Goal: Task Accomplishment & Management: Use online tool/utility

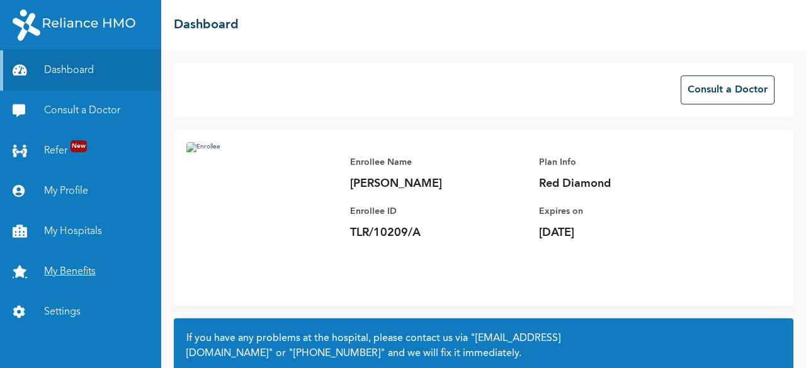
click at [76, 275] on link "My Benefits" at bounding box center [80, 272] width 161 height 40
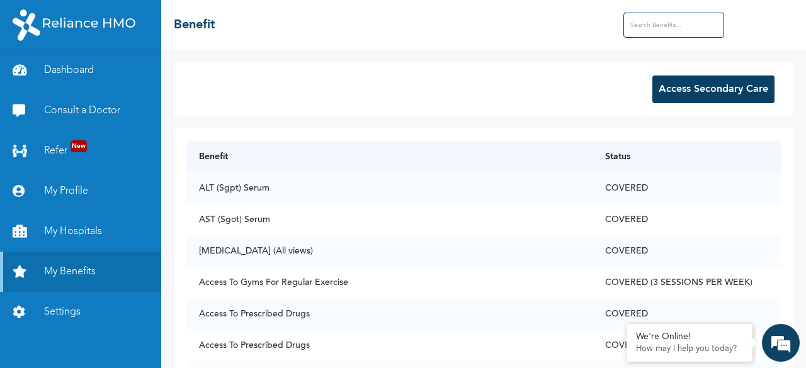
click at [660, 28] on input "text" at bounding box center [673, 25] width 101 height 25
click at [705, 81] on button "Access Secondary Care" at bounding box center [713, 90] width 122 height 28
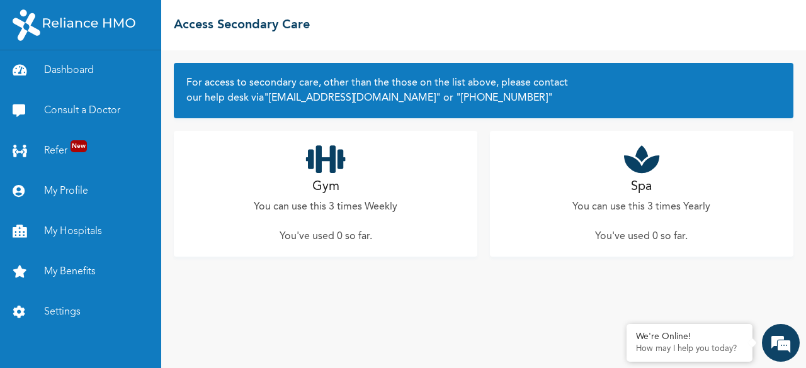
click at [334, 224] on div "Gym You can use this 3 times Weekly You've used 0 so far ." at bounding box center [325, 194] width 303 height 126
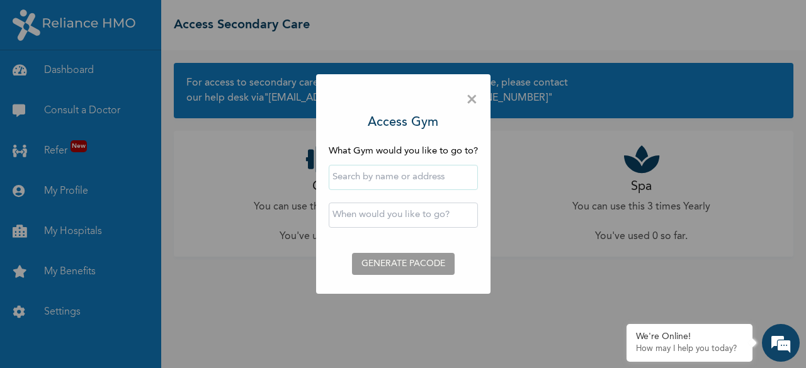
click at [391, 182] on input "text" at bounding box center [403, 177] width 149 height 25
type input "Fitness Factory Ltd"
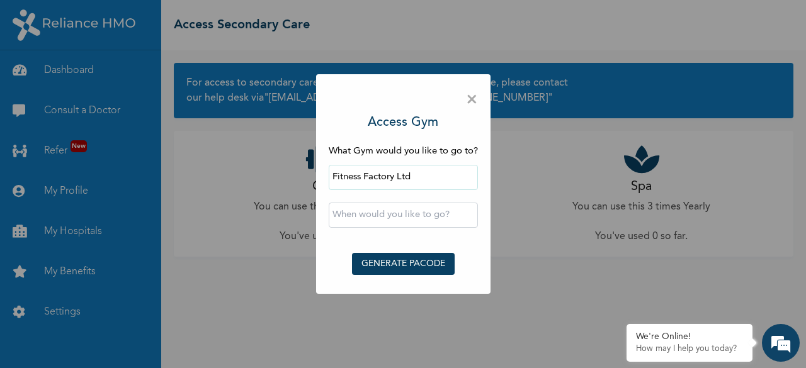
click at [373, 218] on input "text" at bounding box center [403, 215] width 149 height 25
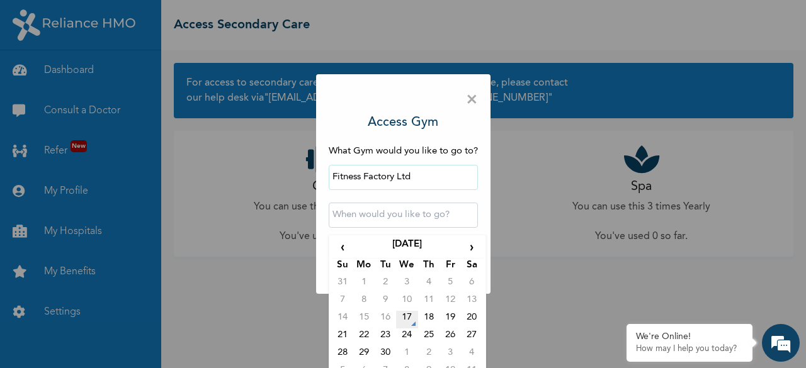
click at [406, 322] on td "17" at bounding box center [406, 320] width 21 height 18
type input "[DATE] 12:00 AM"
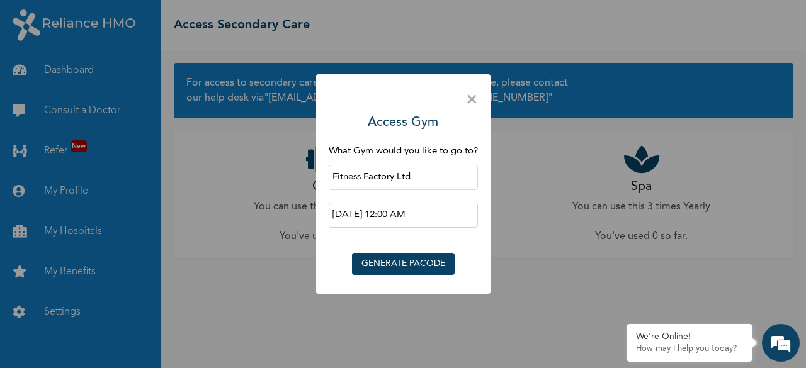
click at [398, 259] on button "GENERATE PACODE" at bounding box center [403, 264] width 103 height 22
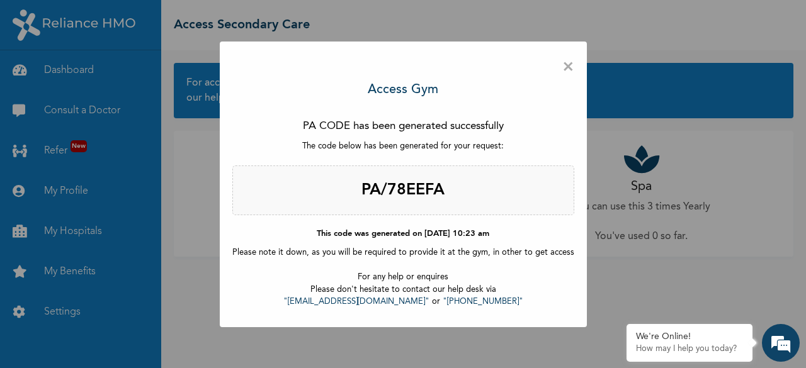
click at [111, 38] on div "× Access Gym PA CODE has been generated successfully The code below has been ge…" at bounding box center [403, 184] width 806 height 368
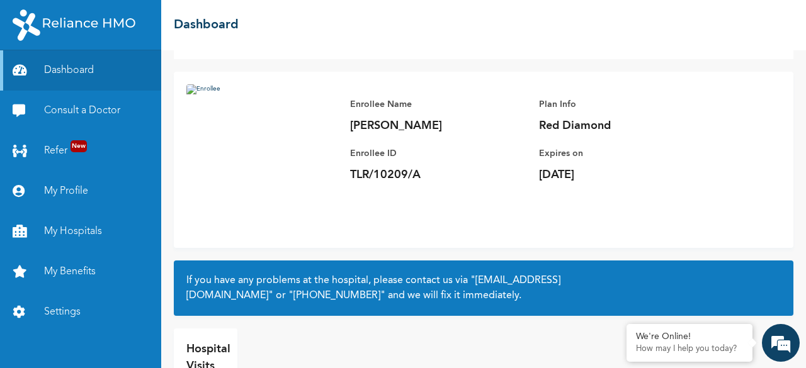
scroll to position [119, 0]
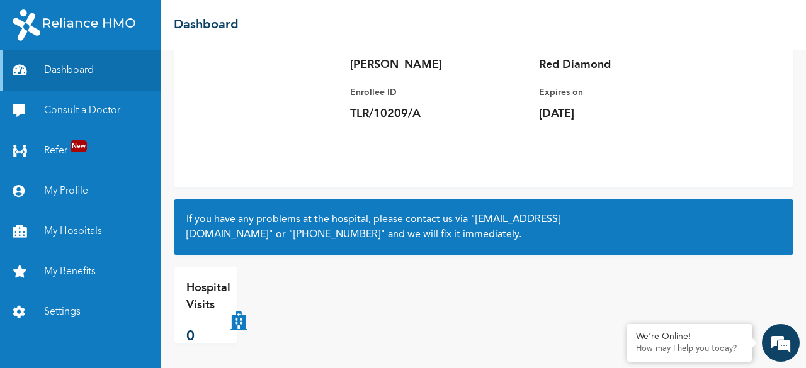
click at [218, 295] on p "Hospital Visits" at bounding box center [208, 297] width 44 height 34
click at [79, 230] on link "My Hospitals" at bounding box center [80, 232] width 161 height 40
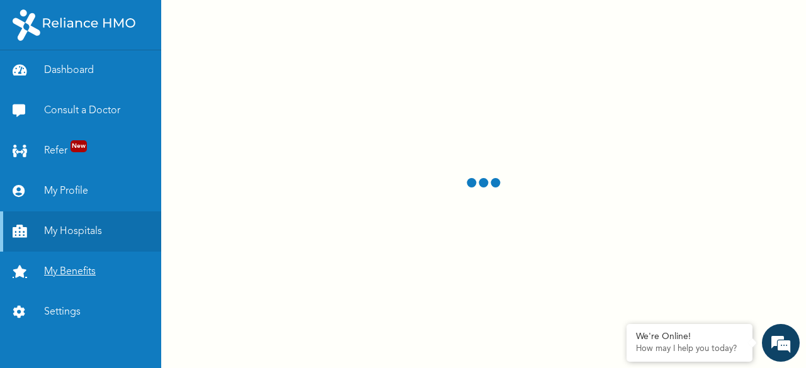
click at [83, 272] on link "My Benefits" at bounding box center [80, 272] width 161 height 40
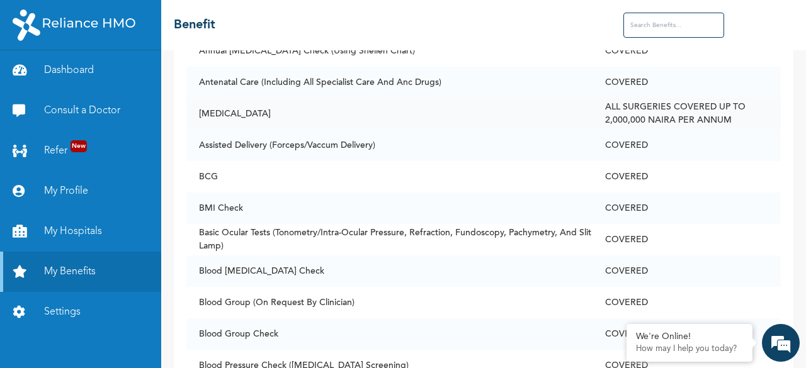
scroll to position [493, 0]
click at [605, 198] on td "COVERED" at bounding box center [686, 206] width 188 height 31
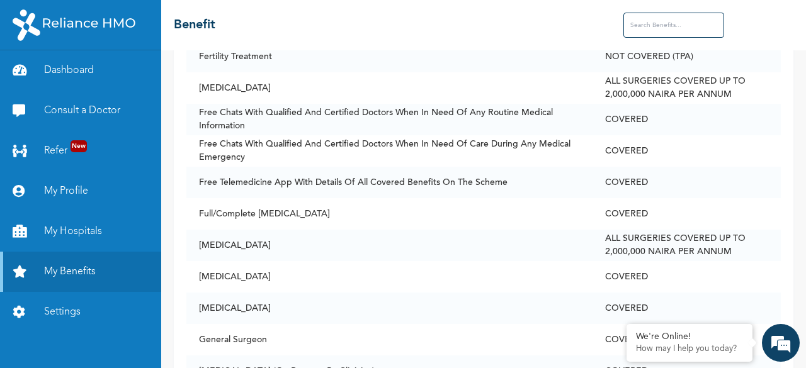
scroll to position [2029, 0]
click at [613, 281] on td "COVERED" at bounding box center [686, 276] width 188 height 31
